Goal: Information Seeking & Learning: Find specific fact

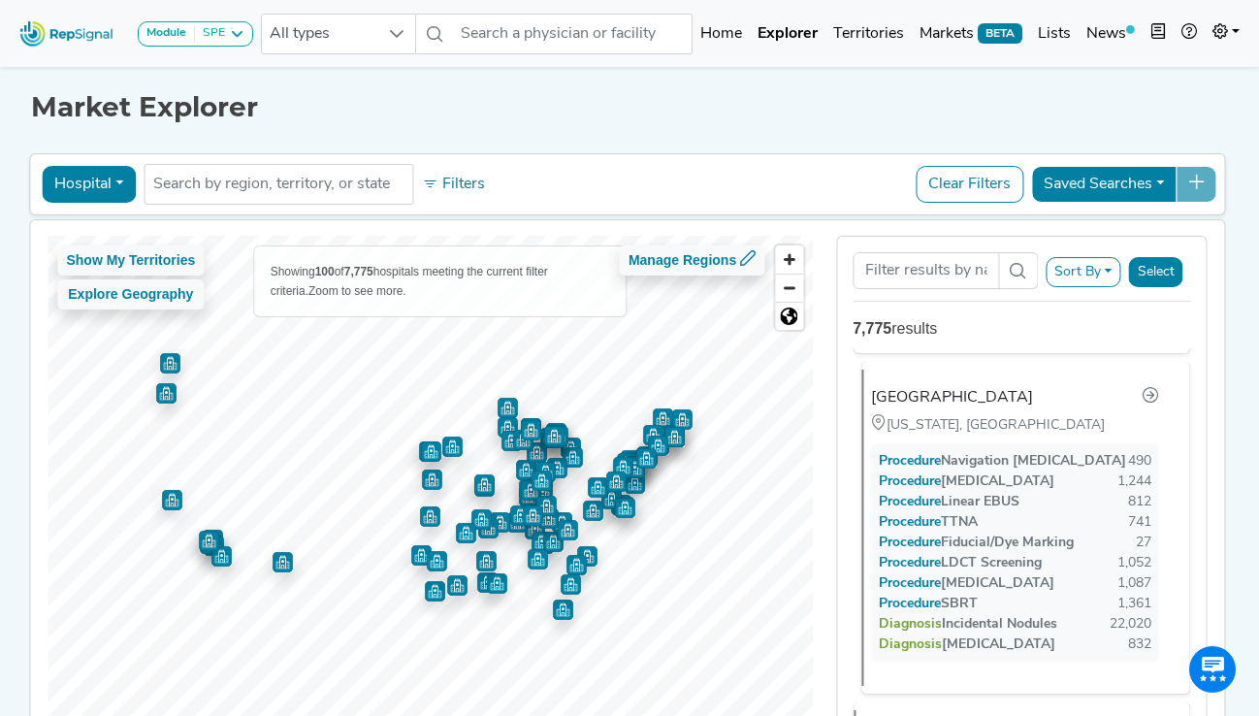
scroll to position [1144, 0]
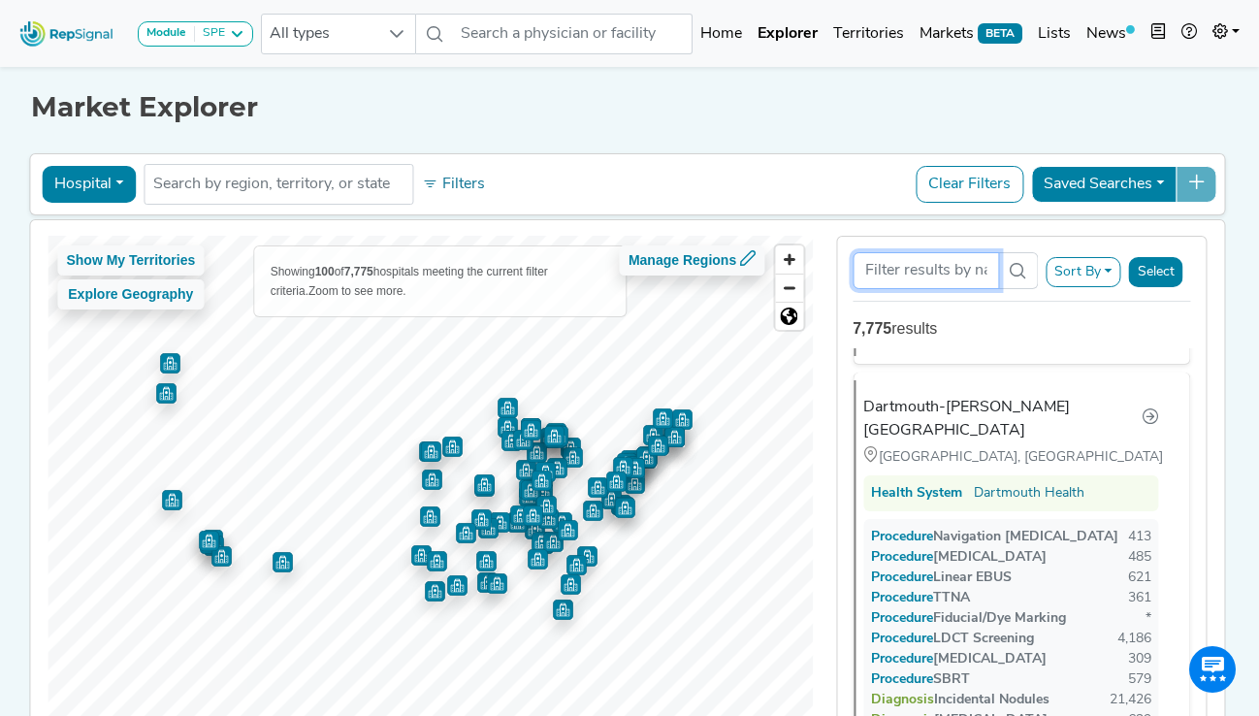
click at [892, 264] on input "Search Term" at bounding box center [926, 270] width 146 height 37
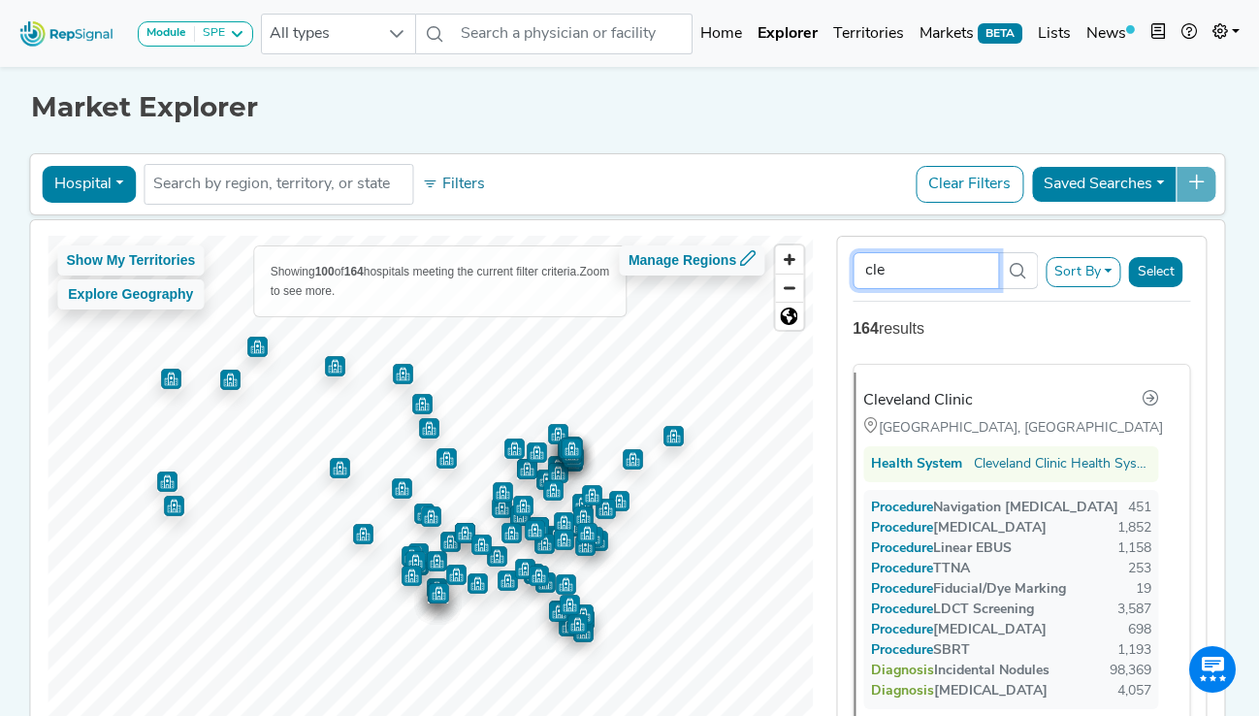
scroll to position [0, 0]
type input "cle"
click at [919, 395] on div "Cleveland Clinic" at bounding box center [926, 400] width 110 height 23
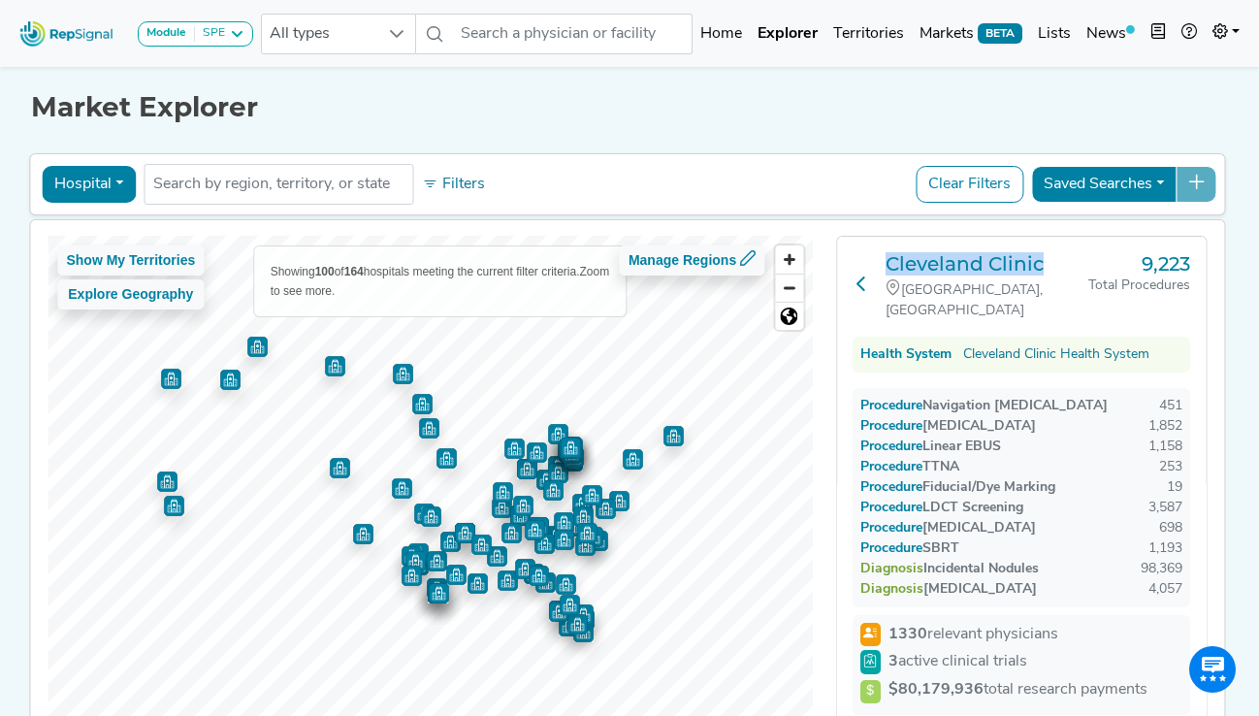
click at [864, 265] on button at bounding box center [861, 286] width 17 height 69
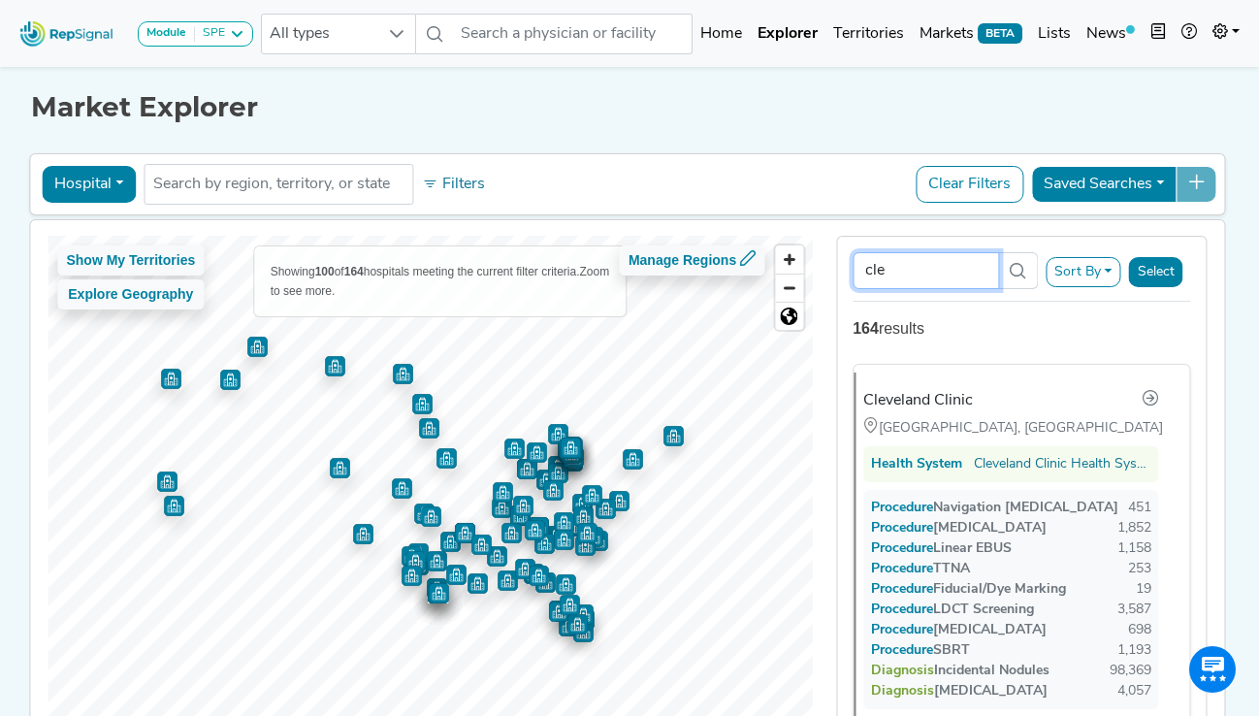
click at [924, 273] on input "cle" at bounding box center [926, 270] width 146 height 37
type input "c"
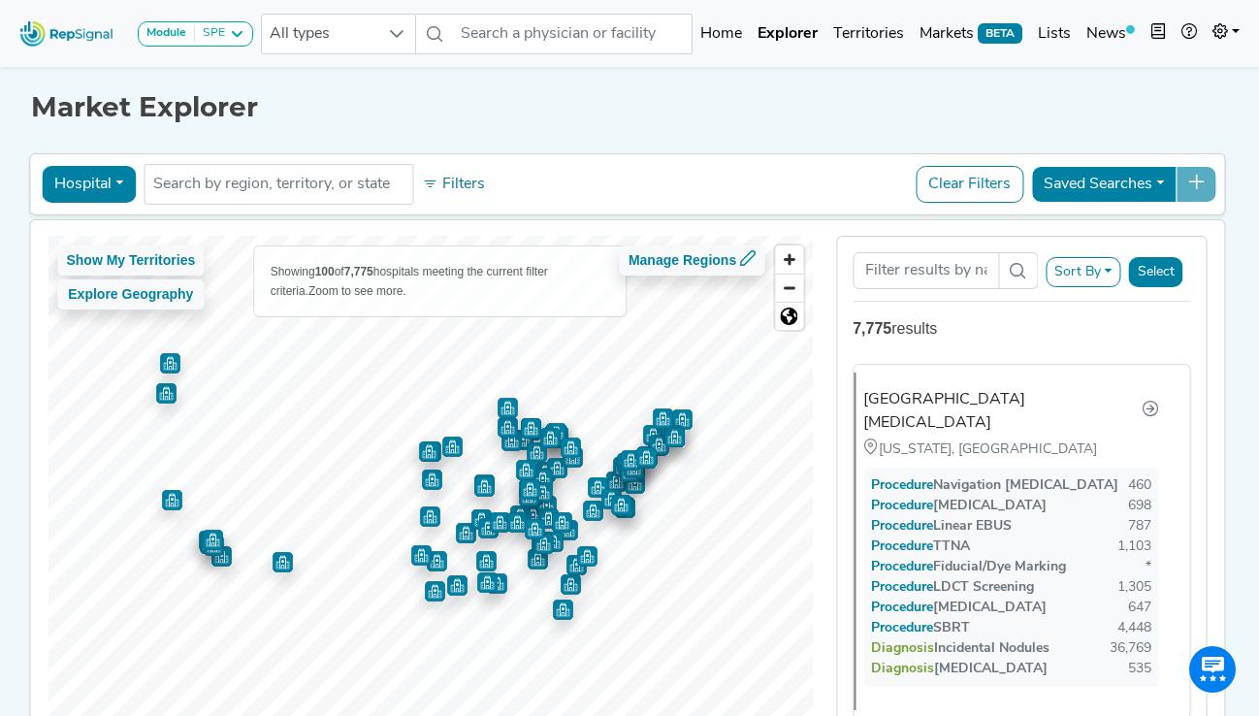
click at [789, 176] on div "Hospital Physician Hospital ASC Office Health System No results found Filters C…" at bounding box center [627, 184] width 1178 height 45
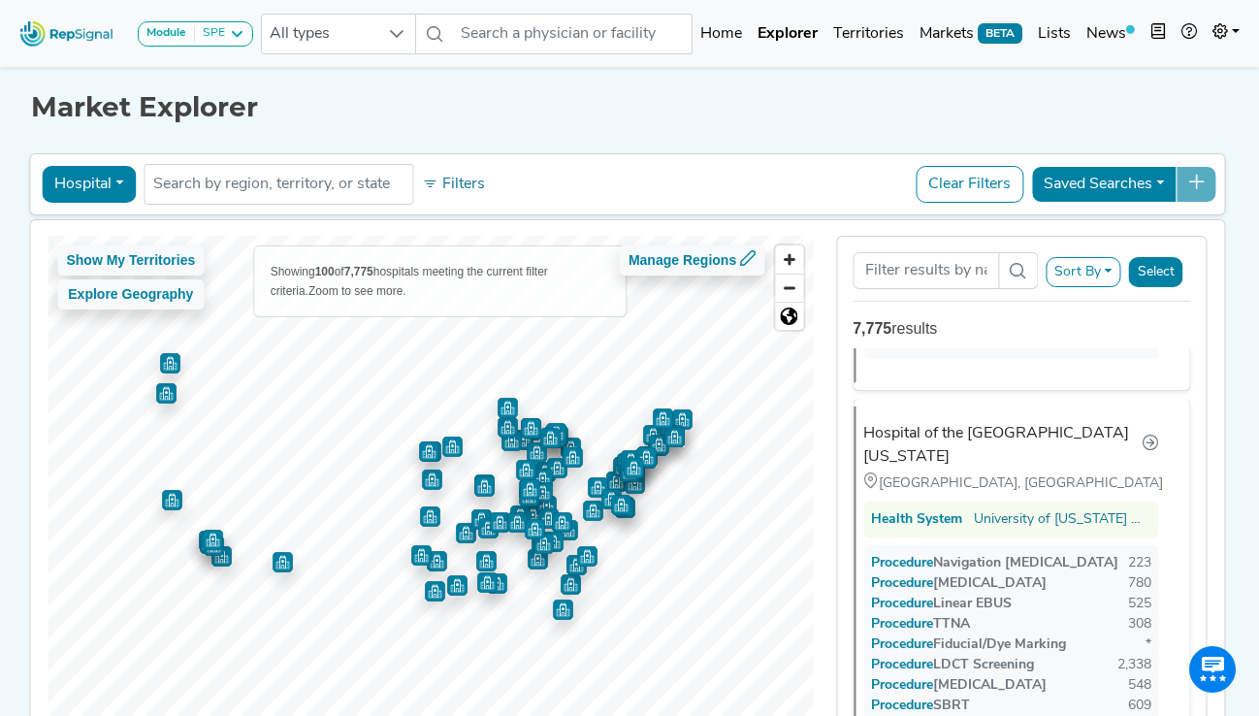
scroll to position [4504, 0]
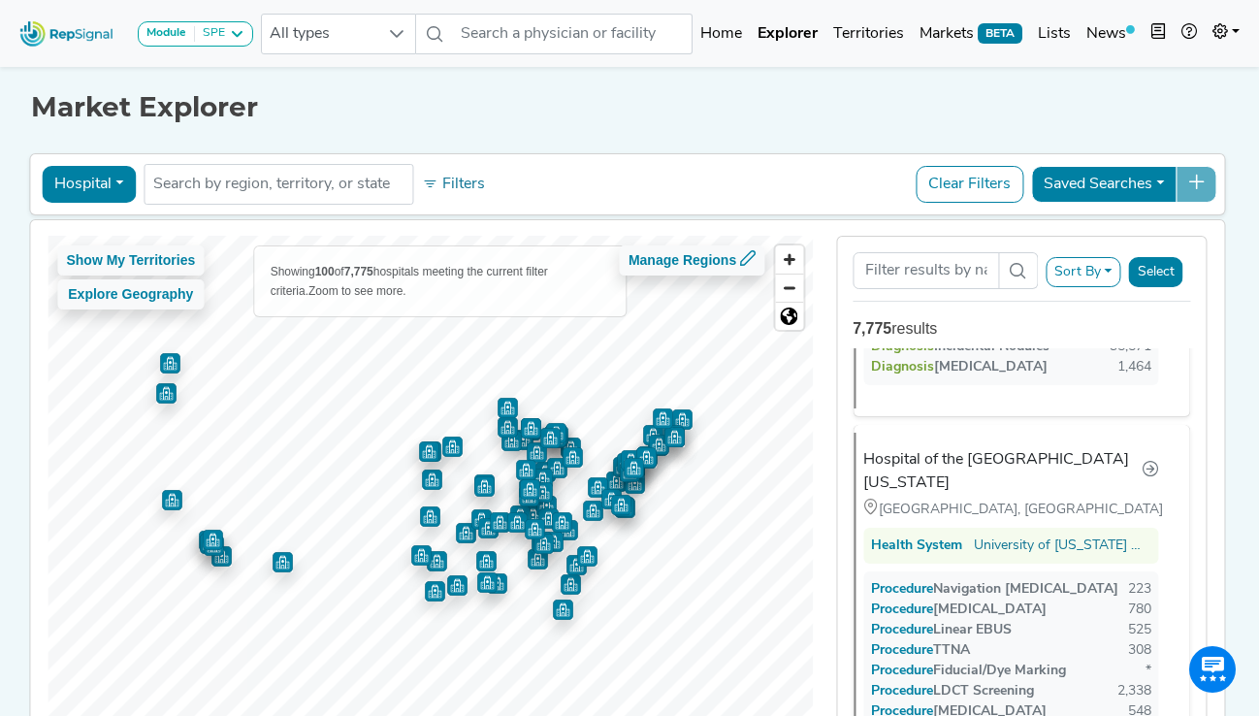
click at [111, 196] on button "Hospital" at bounding box center [89, 184] width 94 height 37
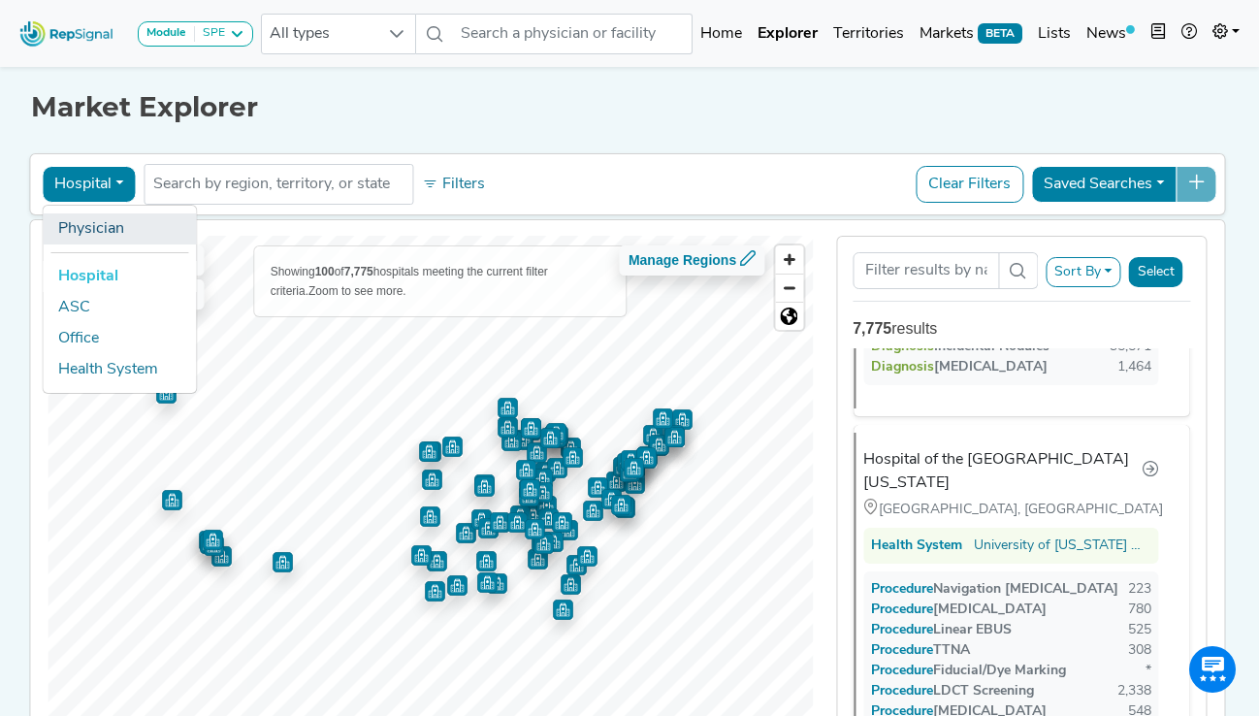
click at [104, 236] on link "Physician" at bounding box center [119, 228] width 153 height 31
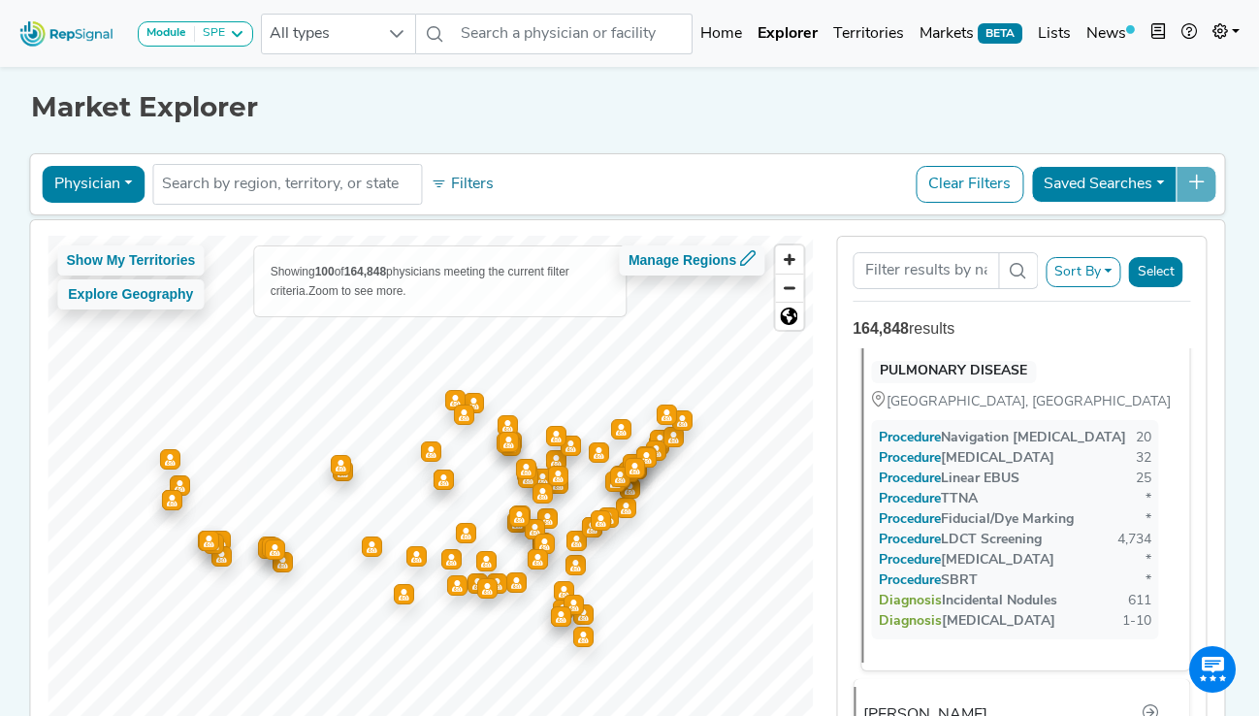
scroll to position [69, 0]
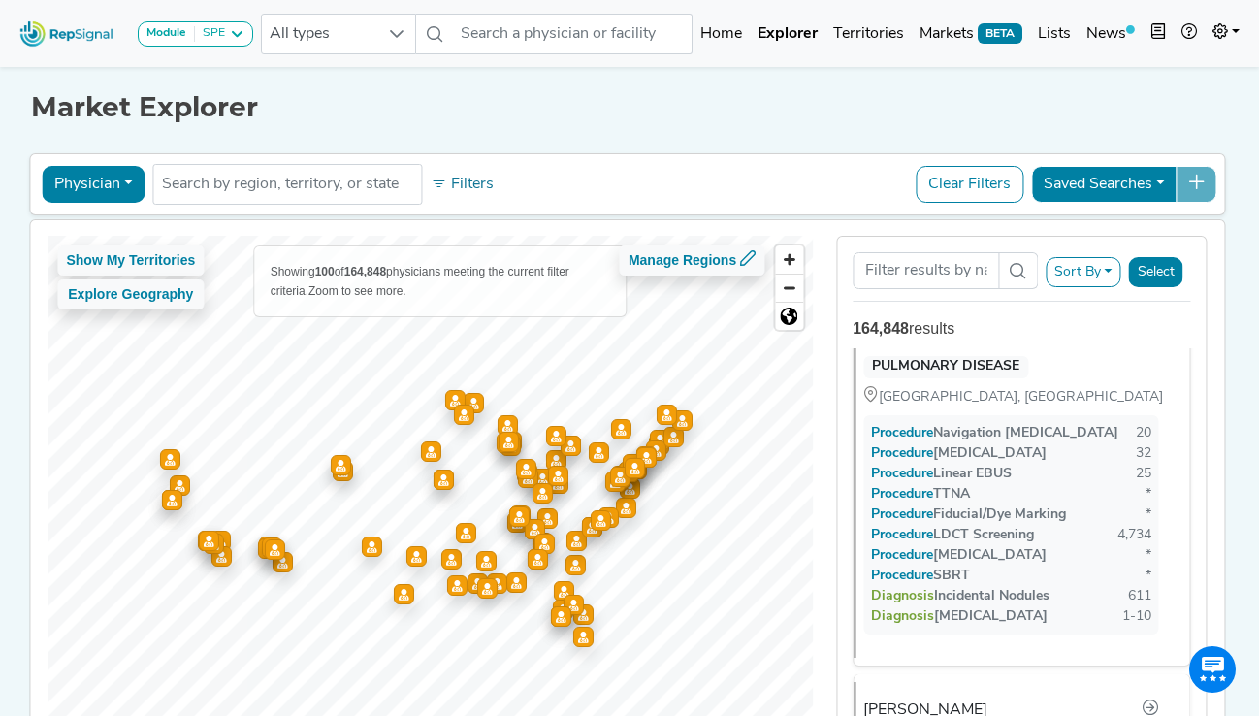
click at [1085, 268] on button "Sort By" at bounding box center [1084, 272] width 76 height 30
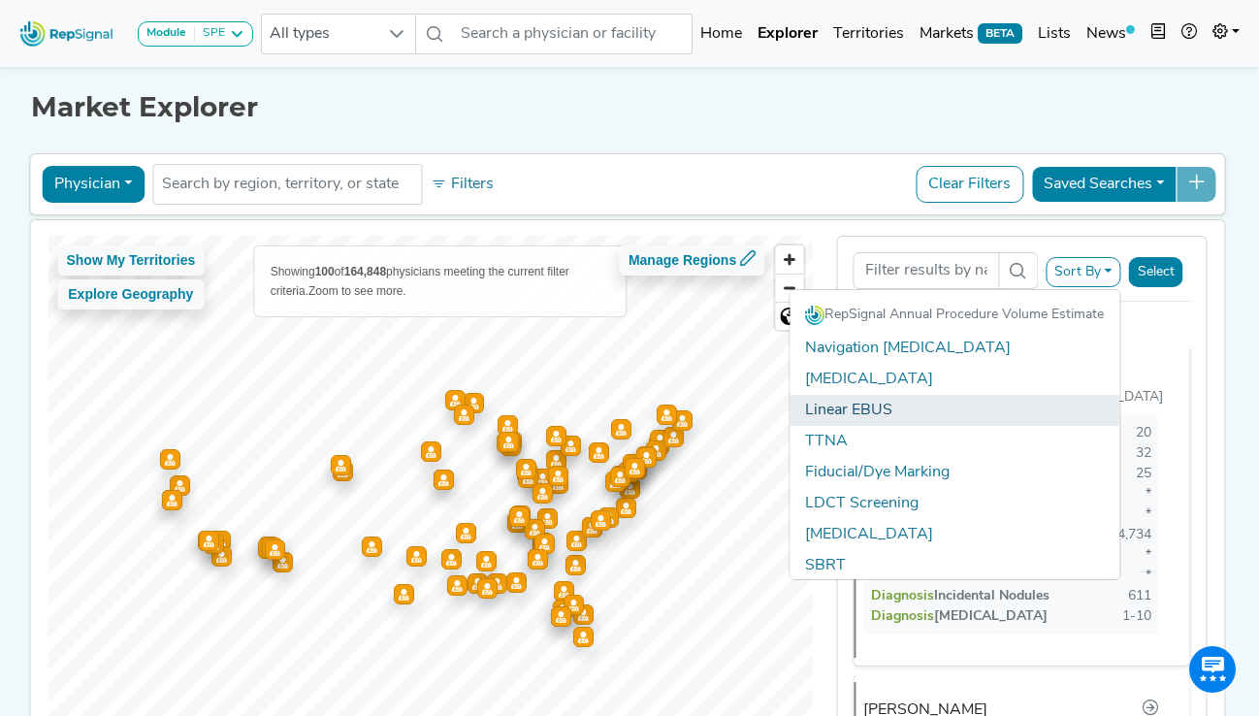
click at [972, 409] on link "Linear EBUS" at bounding box center [956, 410] width 330 height 31
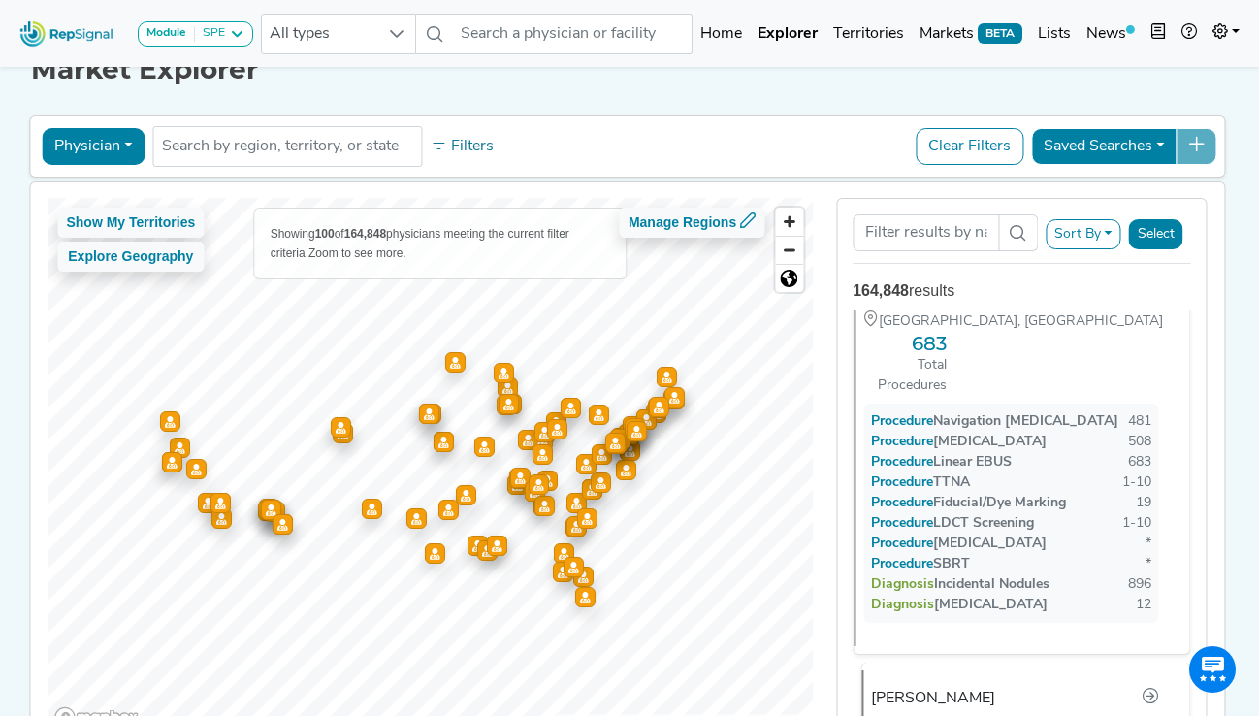
scroll to position [1494, 0]
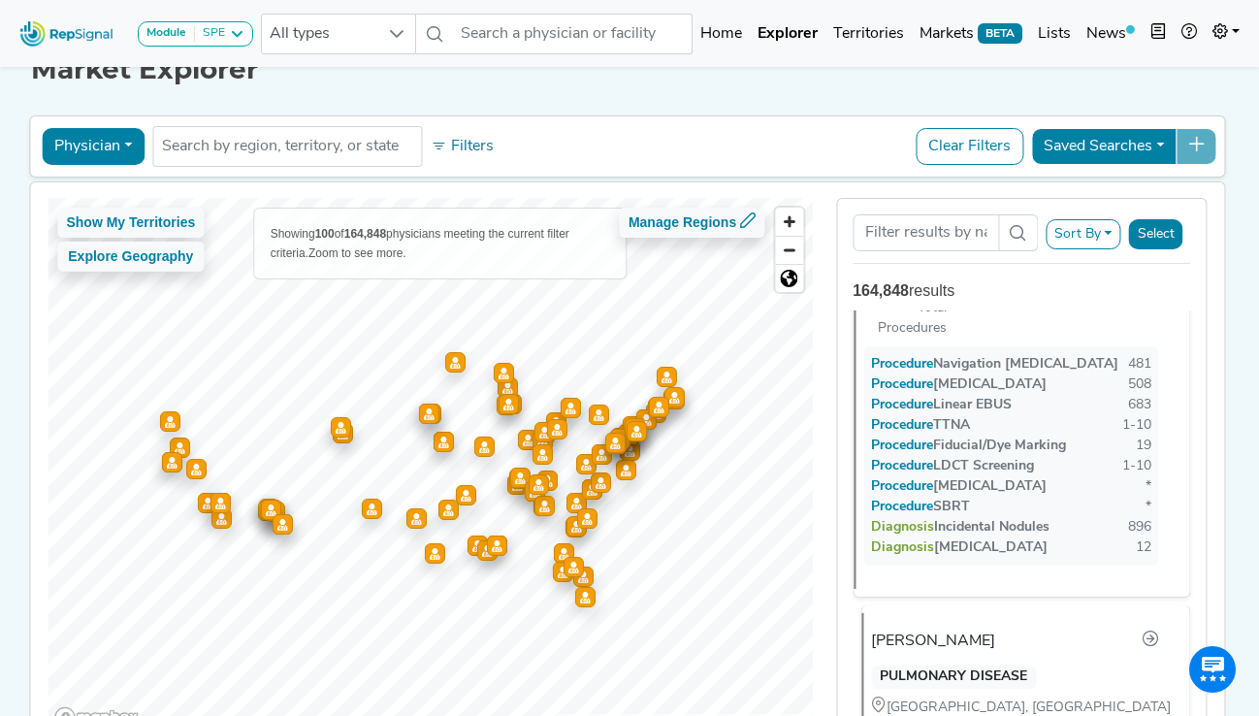
click at [928, 630] on div "Anil Magge" at bounding box center [933, 641] width 124 height 23
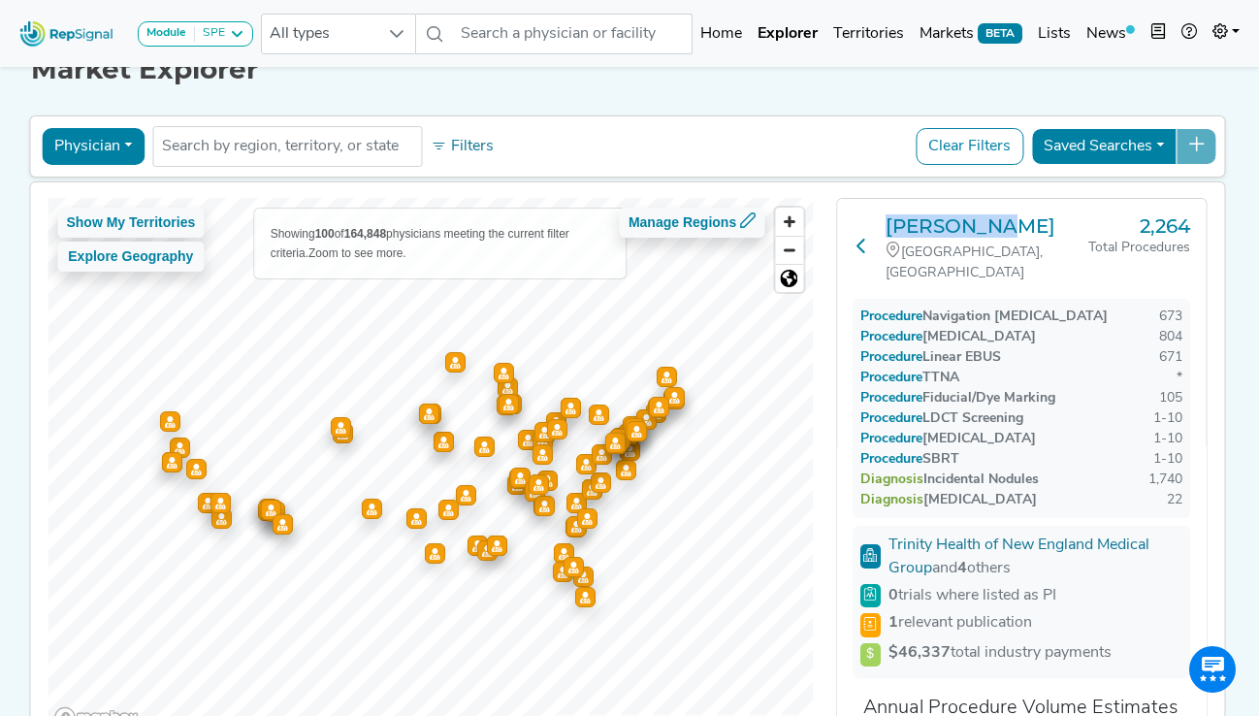
click at [861, 242] on icon at bounding box center [862, 246] width 16 height 16
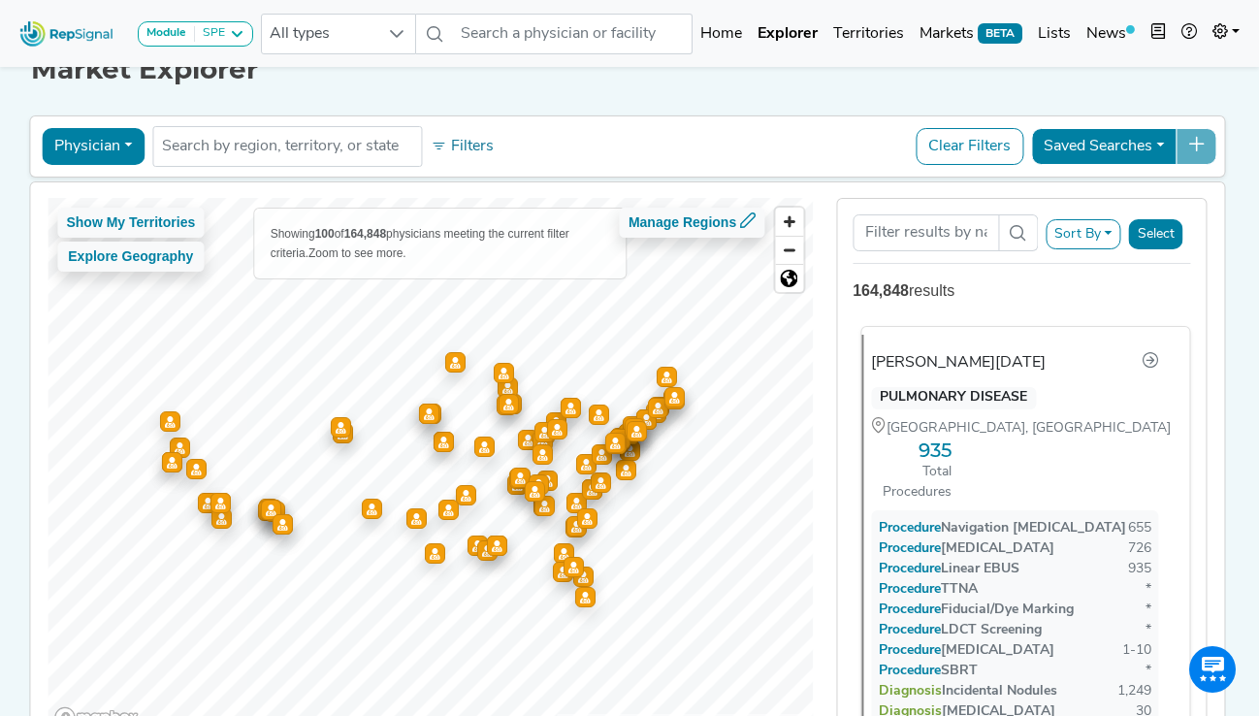
click at [961, 356] on div "Krishnendu Bhadra" at bounding box center [958, 362] width 175 height 23
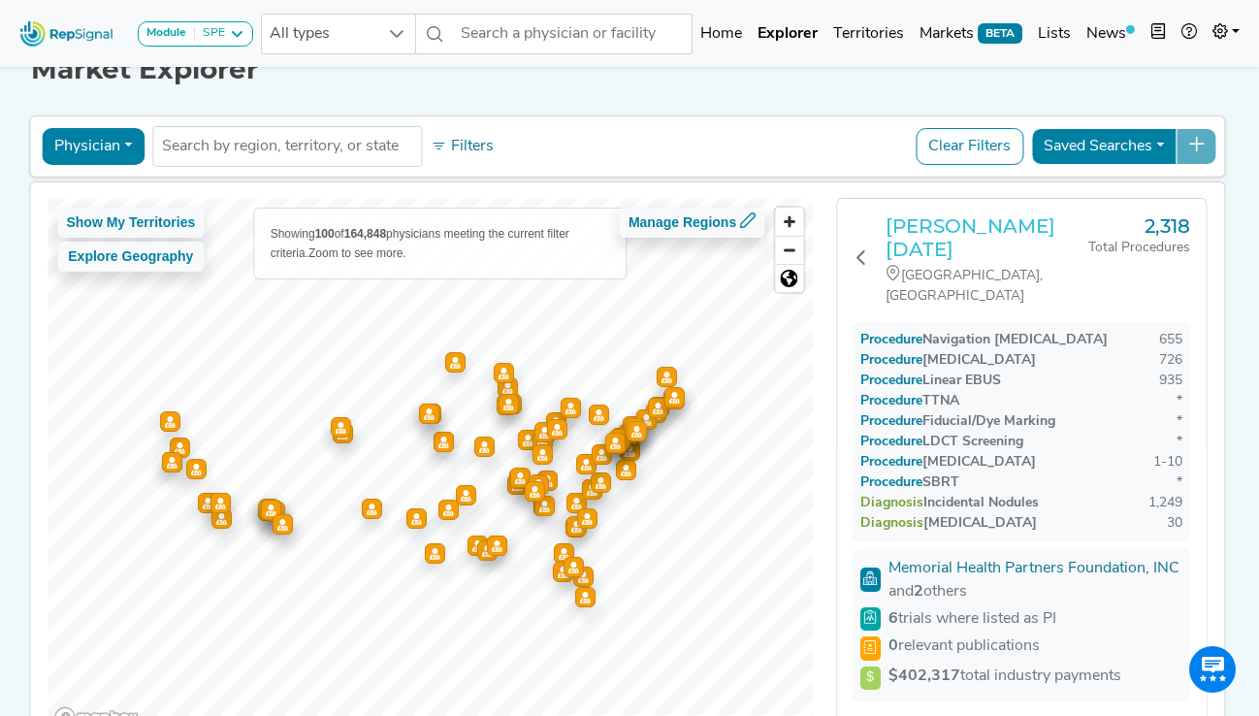
click at [952, 230] on h3 "Krishnendu Bhadra" at bounding box center [987, 237] width 203 height 47
click at [106, 152] on button "Physician" at bounding box center [93, 146] width 103 height 37
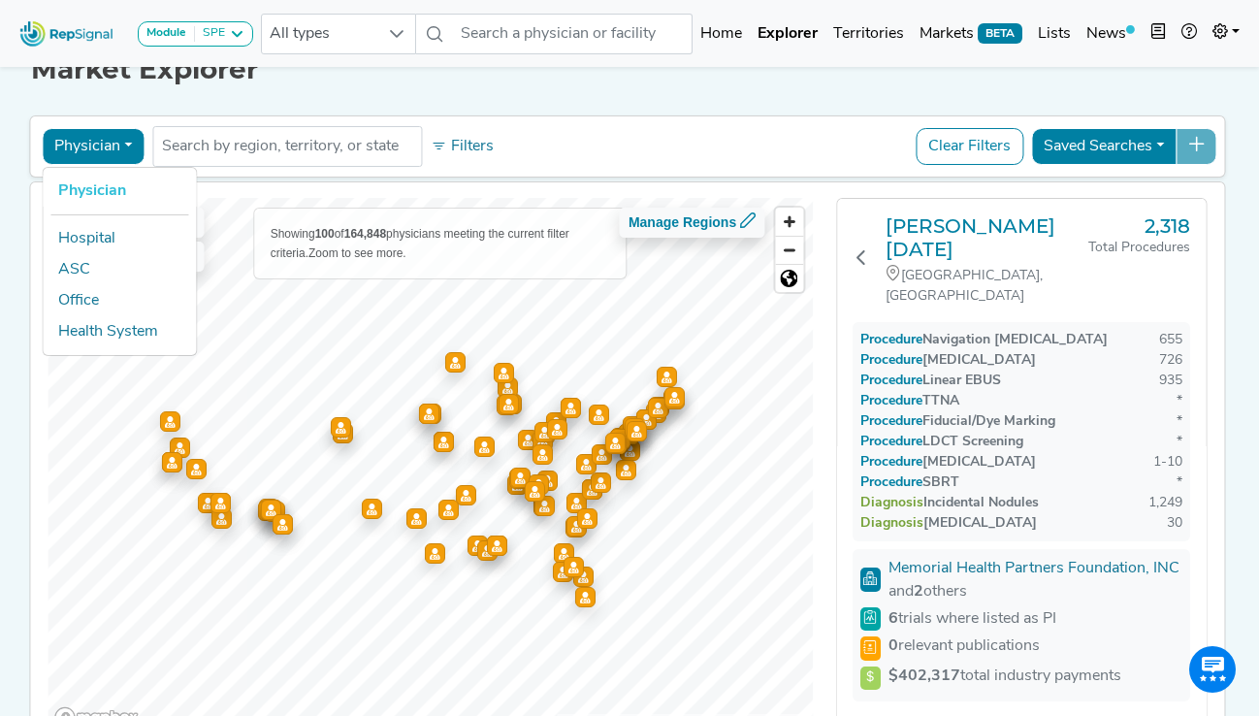
click at [379, 96] on div "Market Explorer Physician Physician Hospital ASC Office Health System No result…" at bounding box center [630, 387] width 1106 height 726
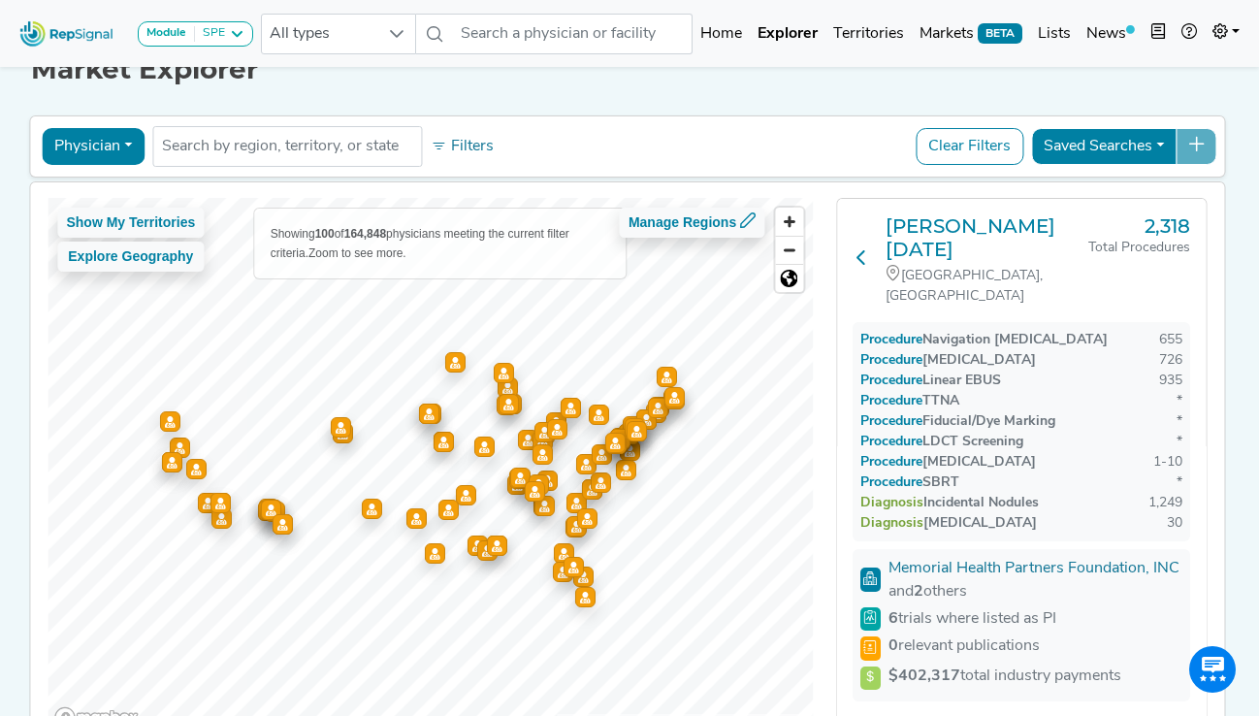
click at [865, 249] on icon at bounding box center [862, 257] width 16 height 16
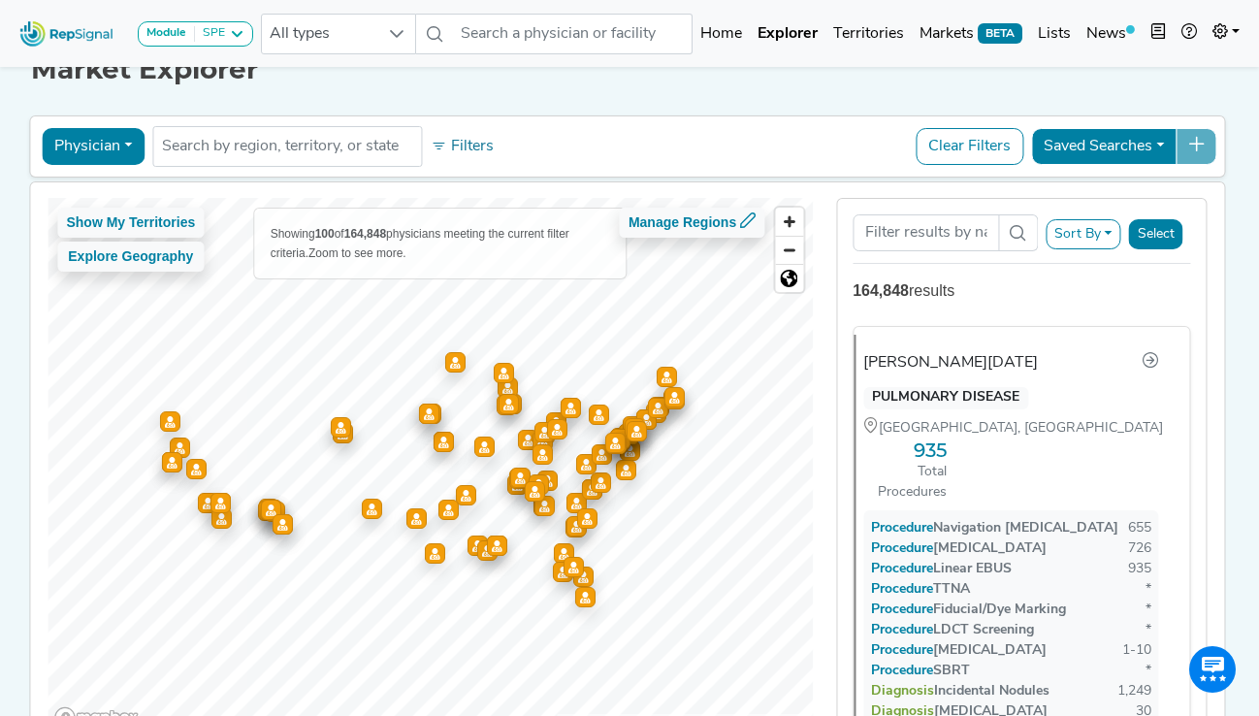
scroll to position [0, 0]
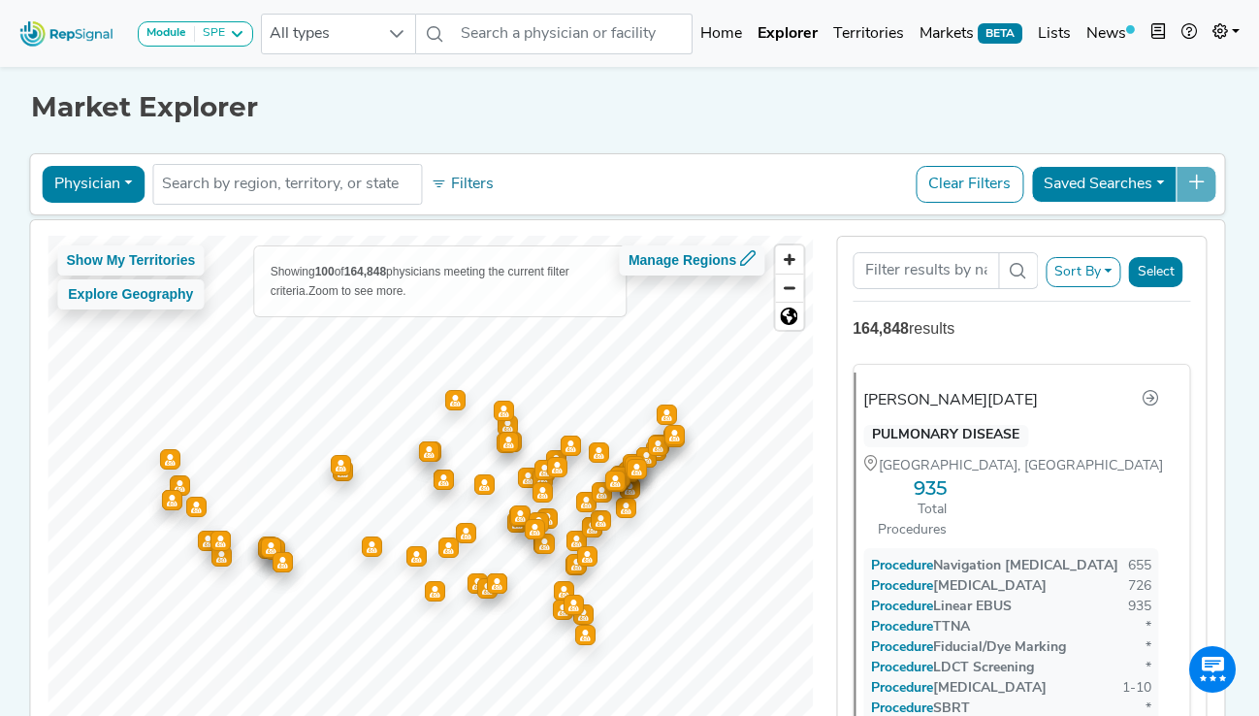
click at [1096, 273] on button "Sort By" at bounding box center [1084, 272] width 76 height 30
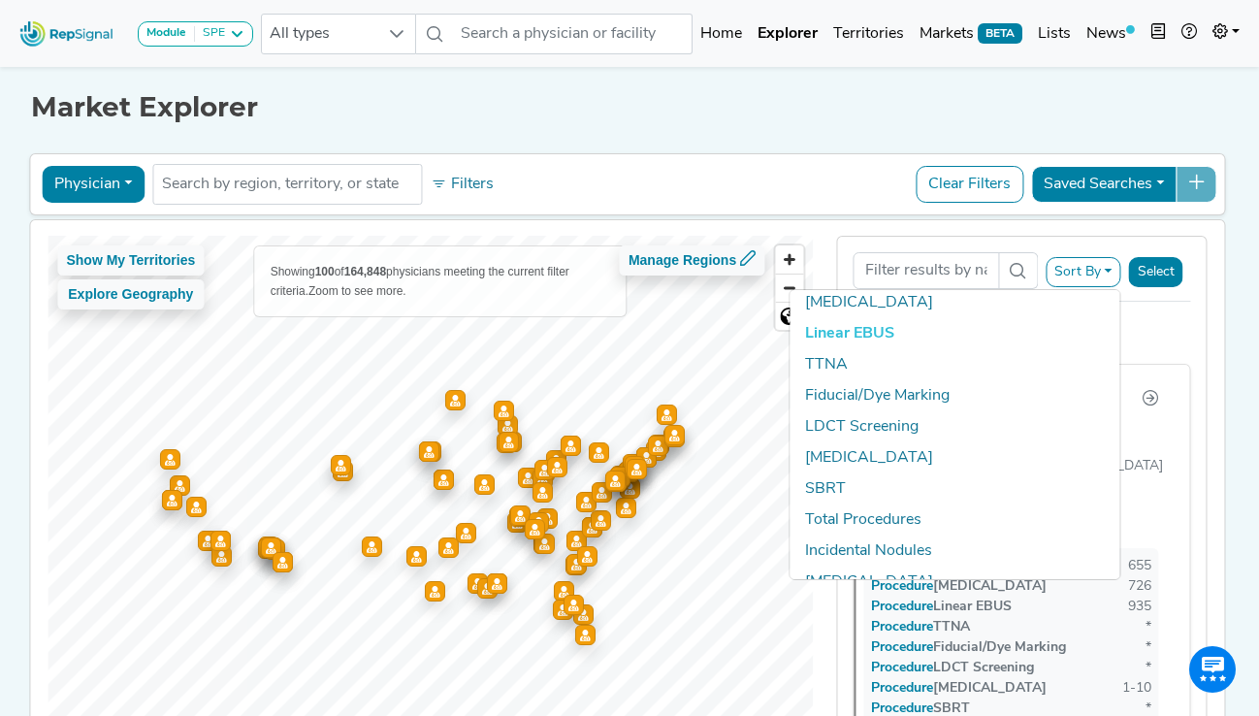
scroll to position [134, 0]
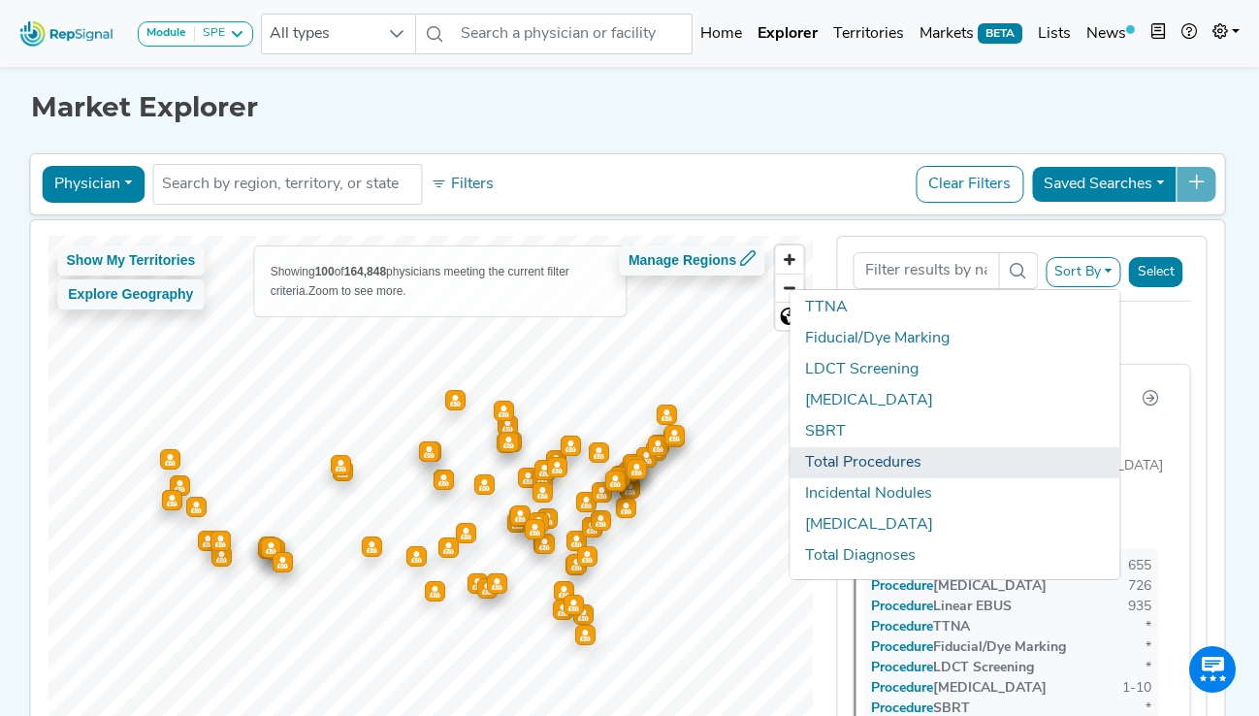
click at [875, 458] on link "Total Procedures" at bounding box center [956, 462] width 330 height 31
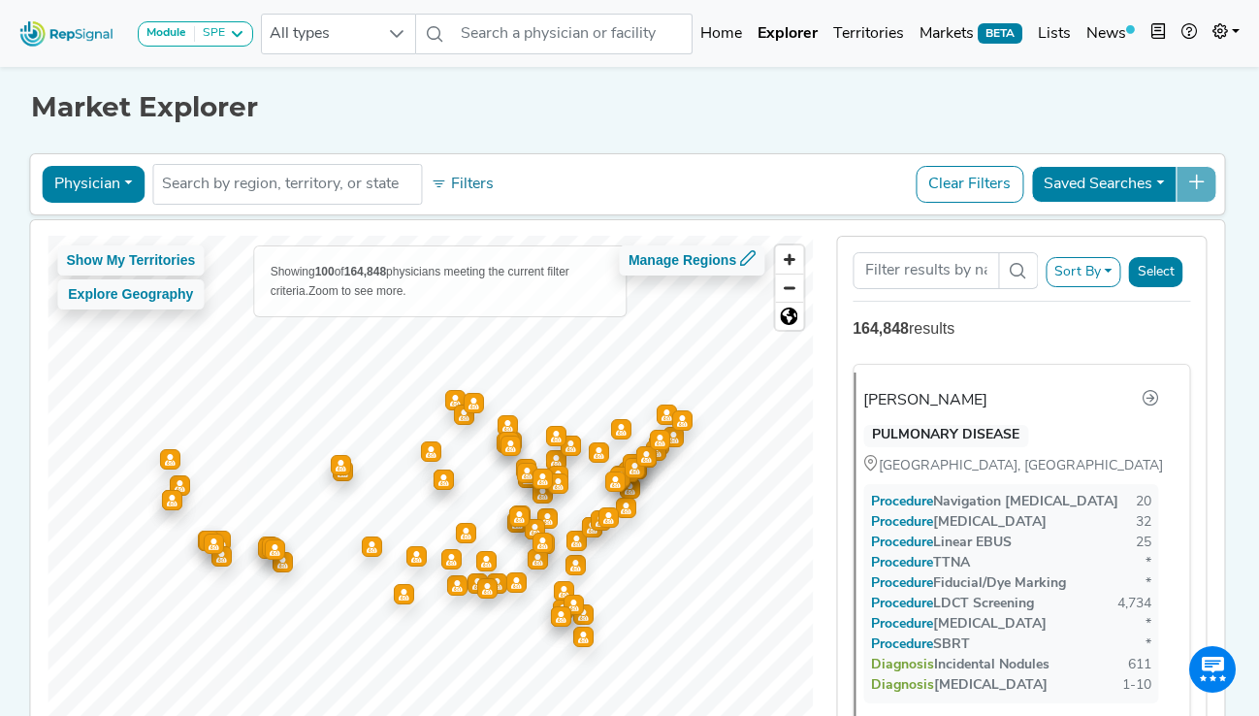
click at [829, 132] on div "Market Explorer Physician Physician Hospital ASC Office Health System No result…" at bounding box center [630, 425] width 1106 height 726
click at [243, 29] on icon at bounding box center [237, 34] width 16 height 16
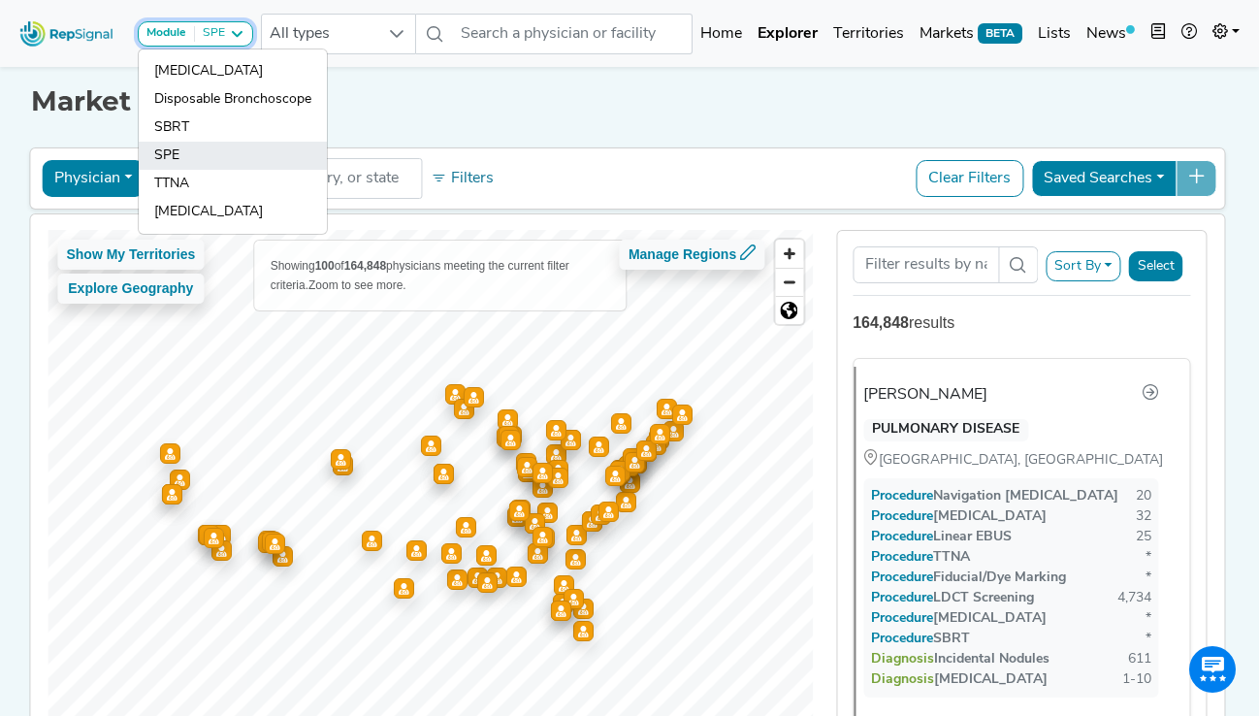
scroll to position [0, 0]
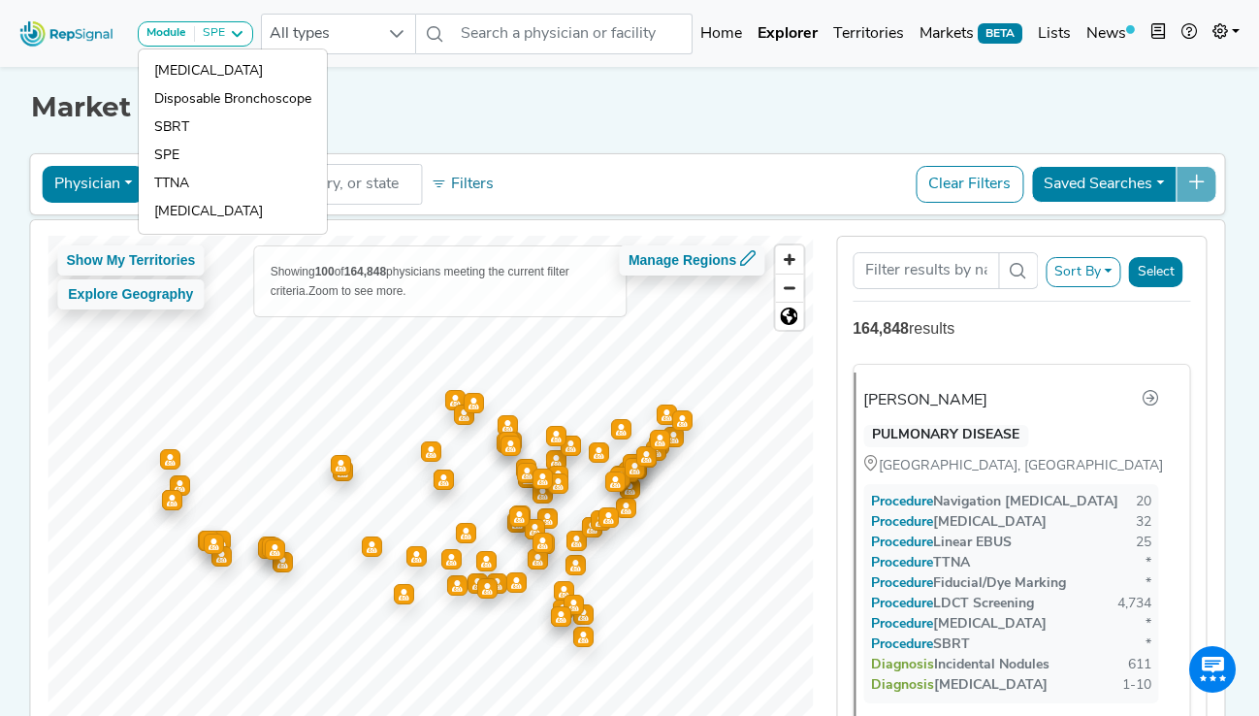
click at [596, 113] on h1 "Market Explorer" at bounding box center [629, 107] width 1196 height 33
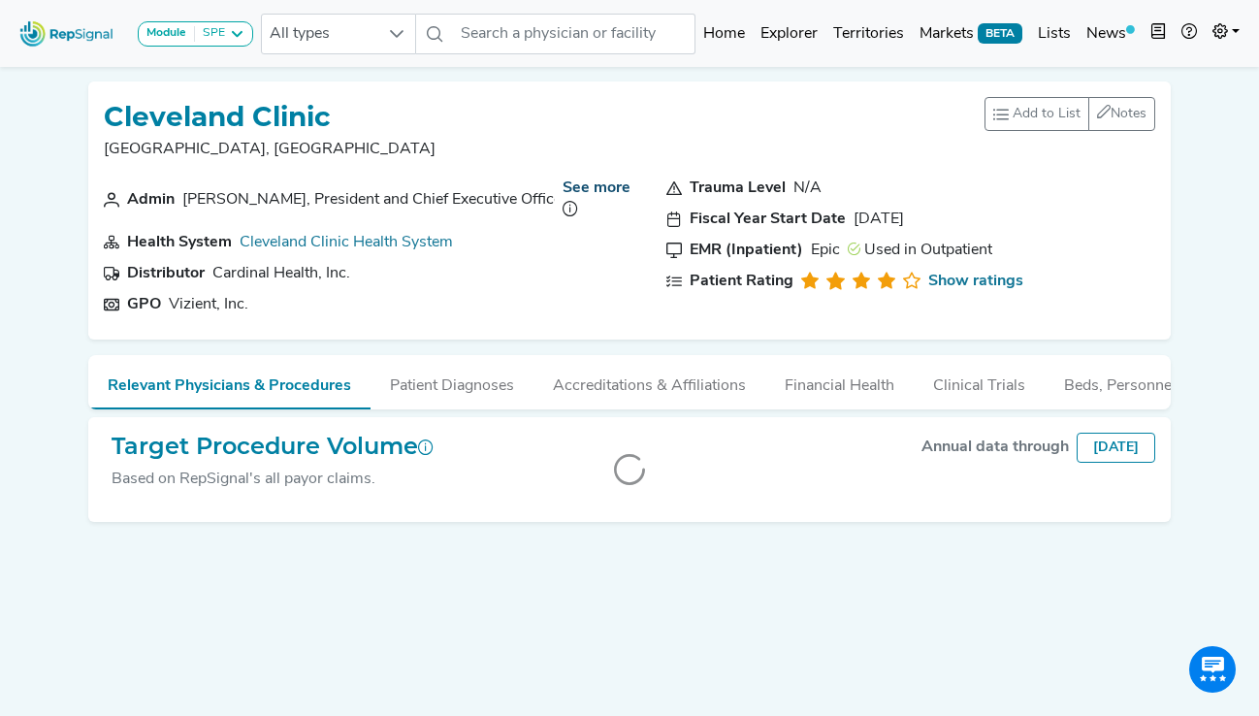
click at [612, 186] on link "See more" at bounding box center [597, 188] width 68 height 16
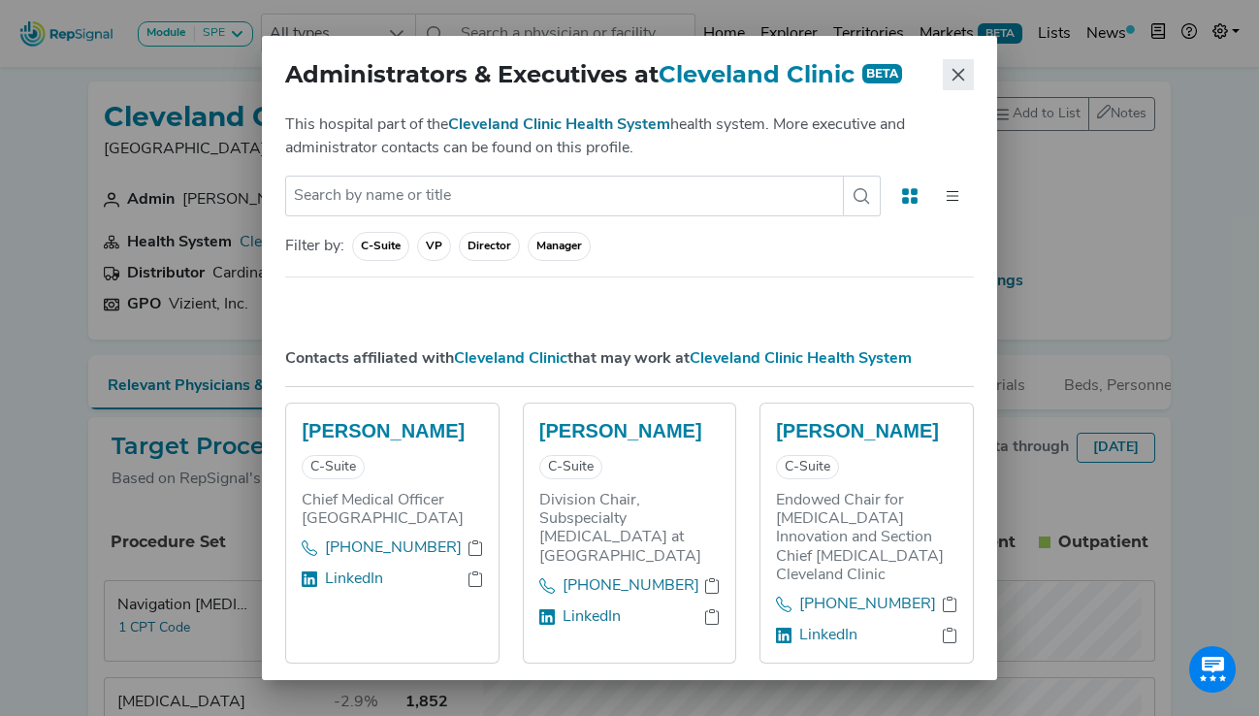
click at [952, 84] on button "Close" at bounding box center [958, 74] width 31 height 31
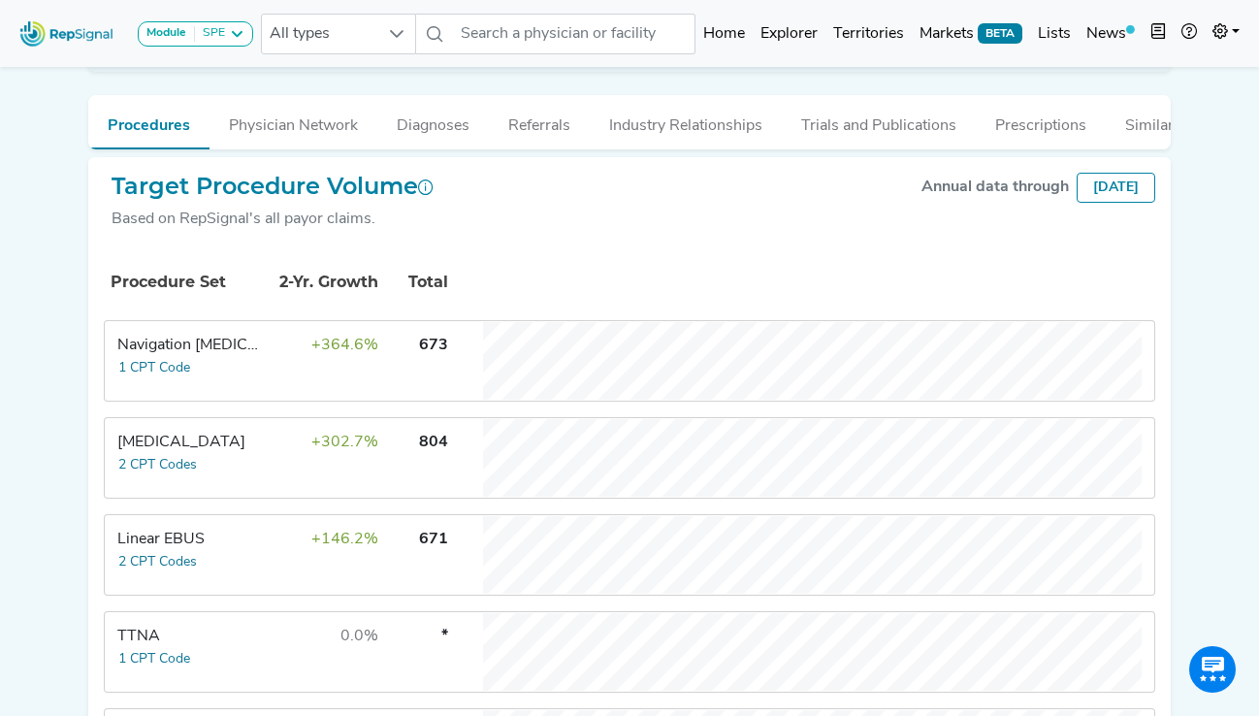
scroll to position [262, 0]
